Goal: Task Accomplishment & Management: Complete application form

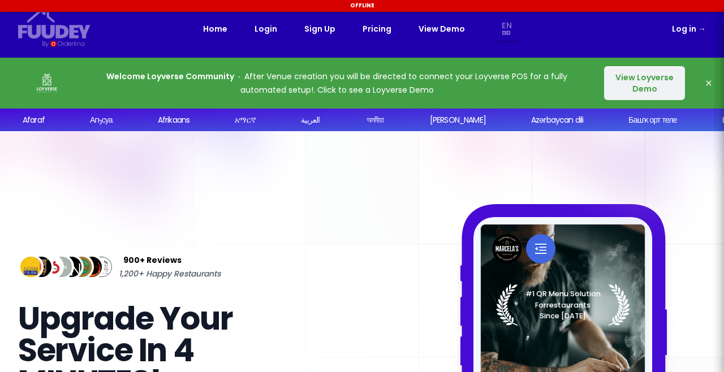
select select "en"
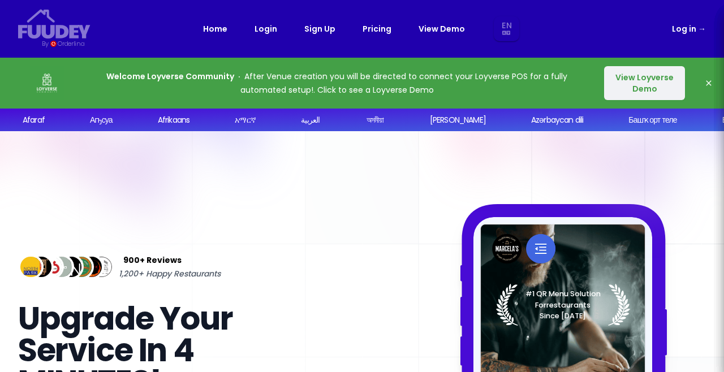
click at [380, 32] on link "Pricing" at bounding box center [377, 29] width 29 height 14
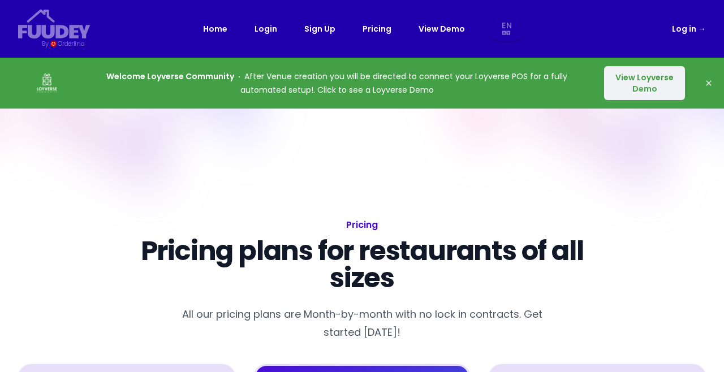
select select "en"
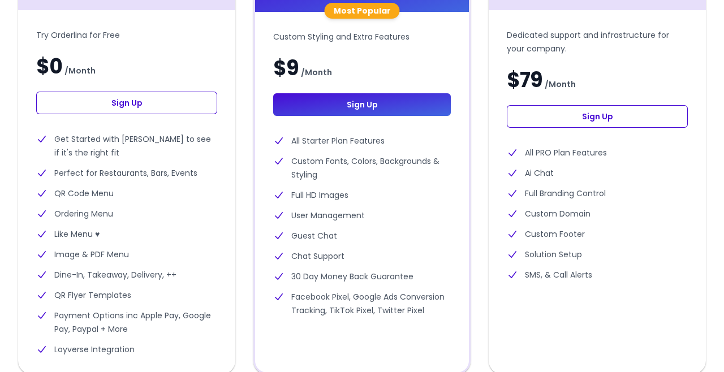
scroll to position [416, 0]
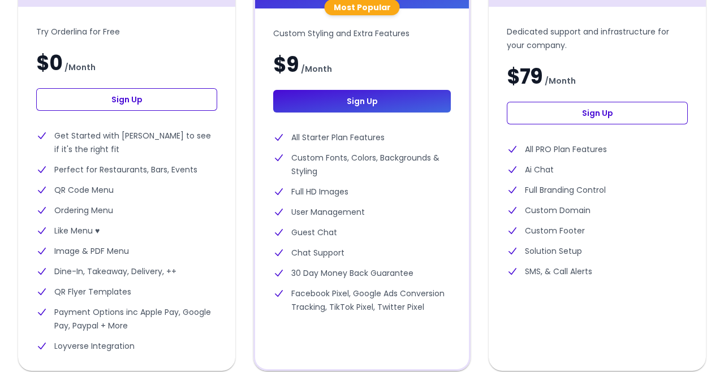
select select "en"
click at [182, 95] on link "Sign Up" at bounding box center [126, 99] width 181 height 23
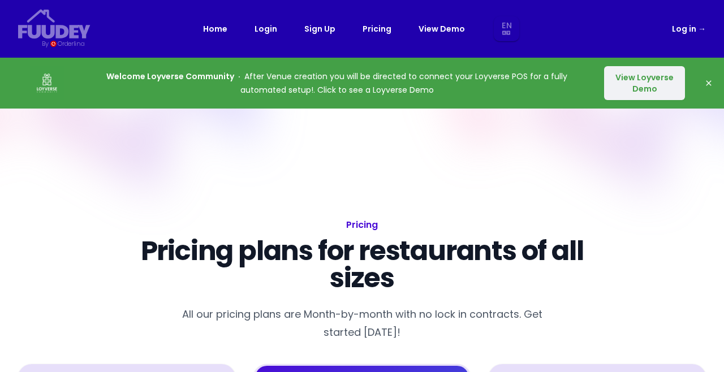
select select "en"
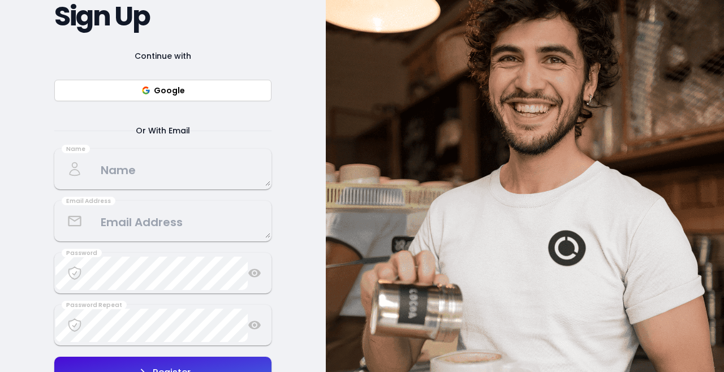
scroll to position [167, 0]
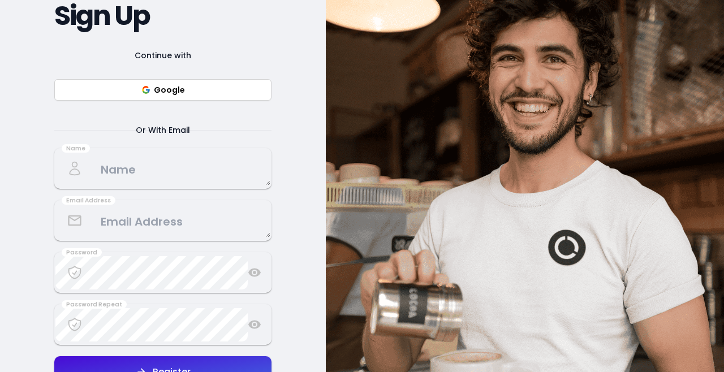
click at [246, 89] on button "Google" at bounding box center [162, 89] width 217 height 21
select select "en"
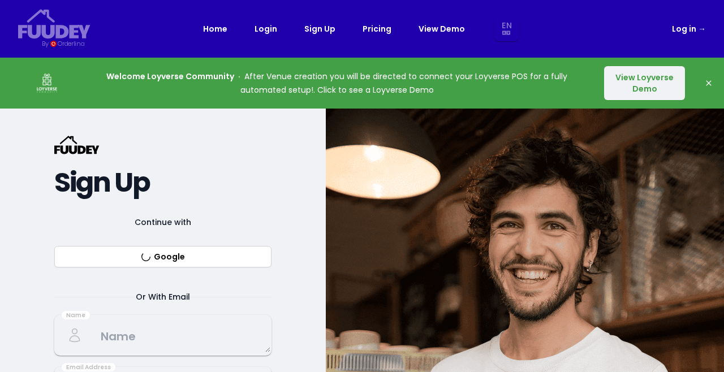
select select "en"
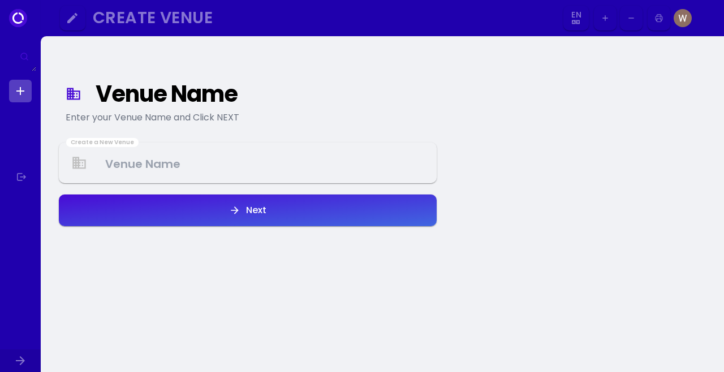
click at [275, 158] on Venue at bounding box center [248, 162] width 376 height 33
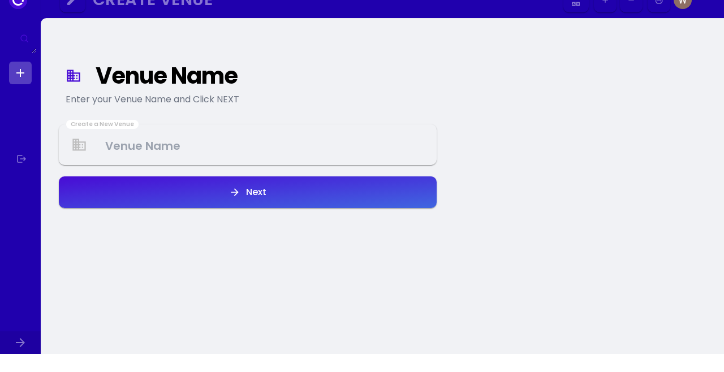
select select "en"
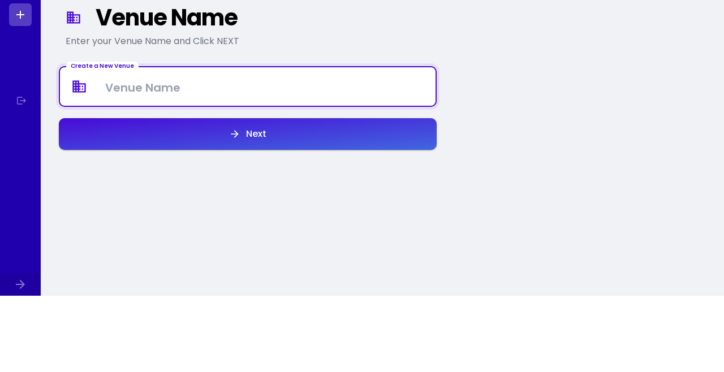
select select "en"
type Venue "Wingspresso Antipolo"
click at [117, 209] on button "Next" at bounding box center [248, 211] width 378 height 32
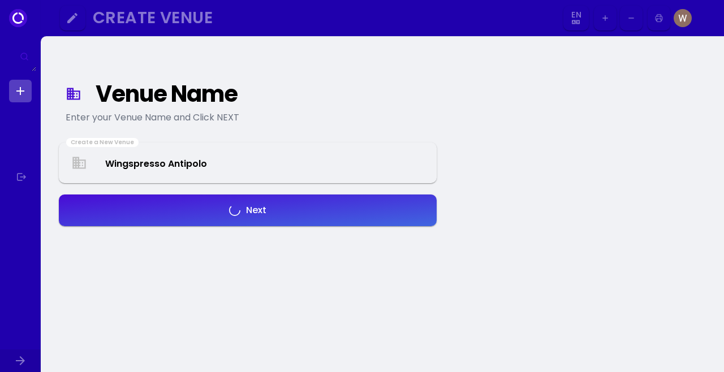
select select "en"
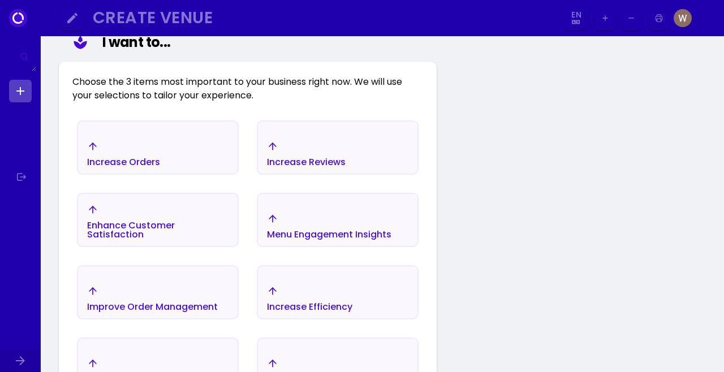
scroll to position [163, 0]
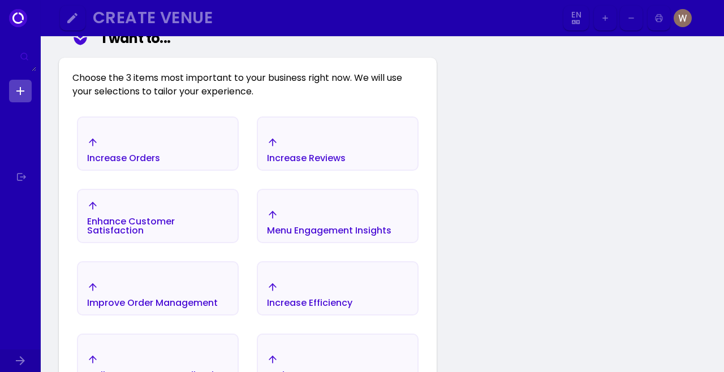
select select "en"
click at [195, 278] on div "Improve Order Management" at bounding box center [157, 295] width 159 height 40
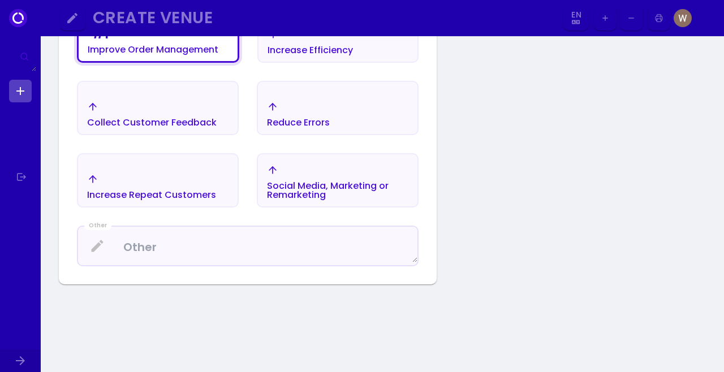
select select "en"
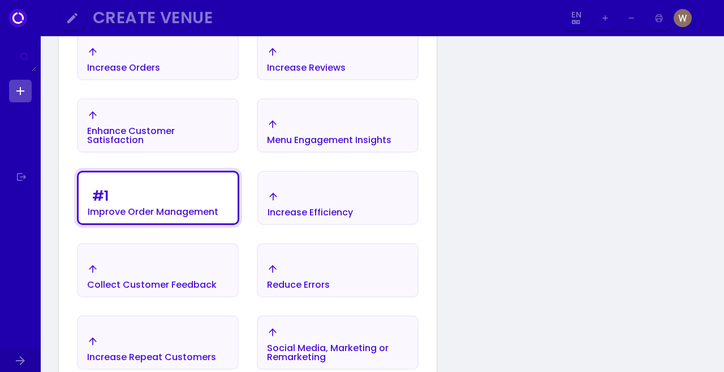
scroll to position [252, 0]
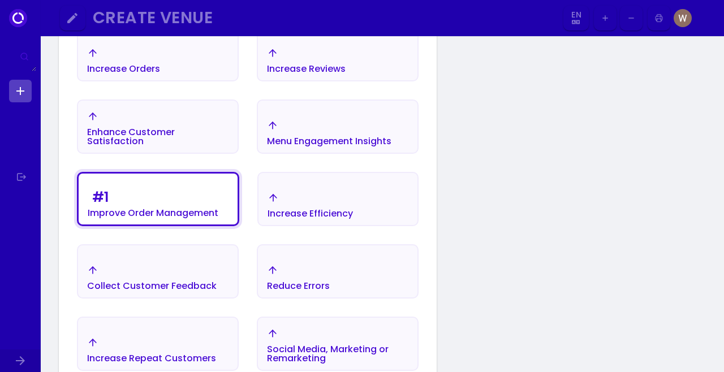
click at [380, 279] on div "Reduce Errors" at bounding box center [337, 278] width 159 height 40
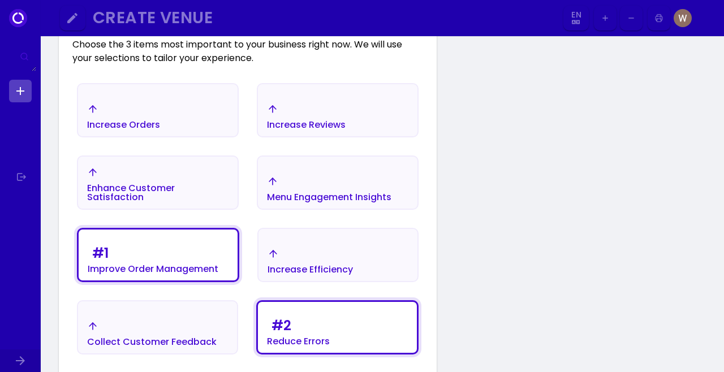
scroll to position [196, 0]
click at [385, 196] on div "Menu Engagement Insights" at bounding box center [329, 197] width 124 height 9
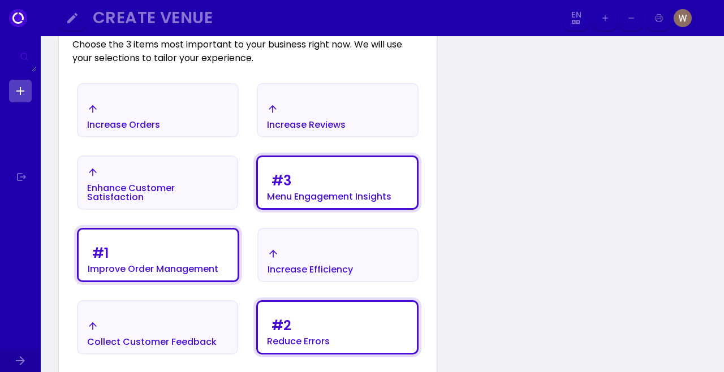
click at [367, 196] on div "Menu Engagement Insights" at bounding box center [329, 196] width 124 height 9
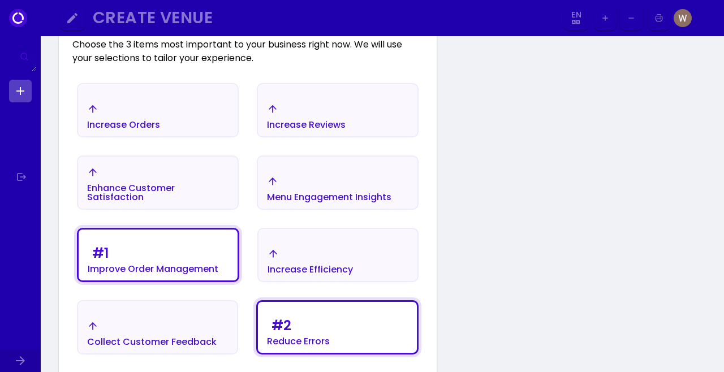
click at [377, 258] on div "Increase Efficiency" at bounding box center [337, 262] width 159 height 40
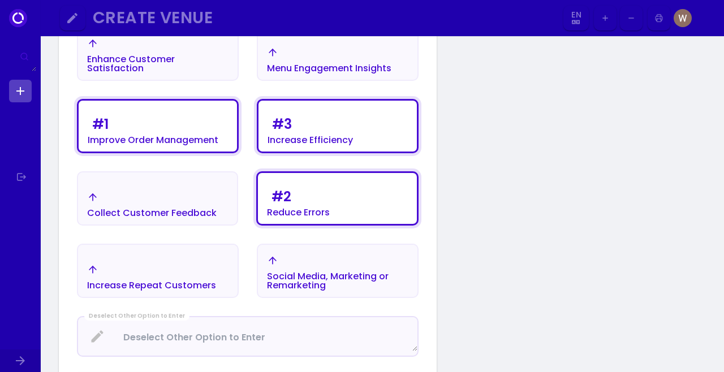
scroll to position [328, 0]
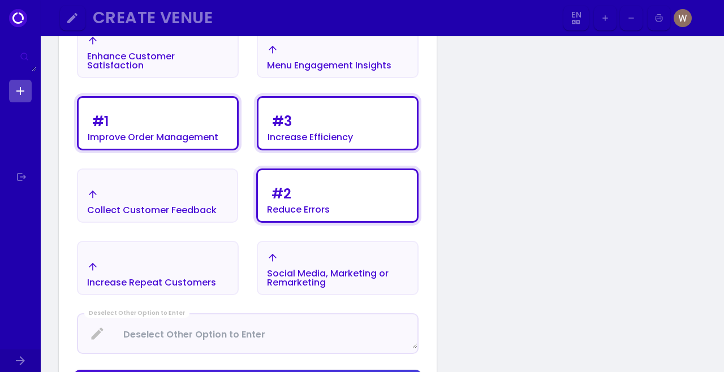
select select "en"
